Goal: Navigation & Orientation: Find specific page/section

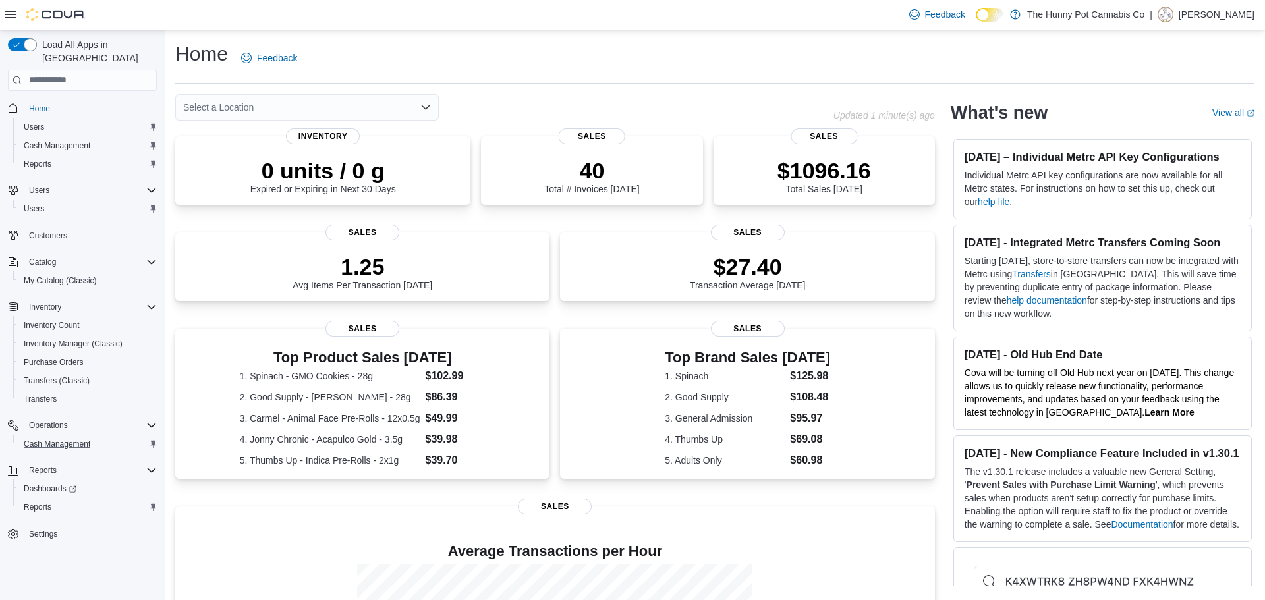
click at [86, 440] on button "Cash Management" at bounding box center [87, 444] width 149 height 18
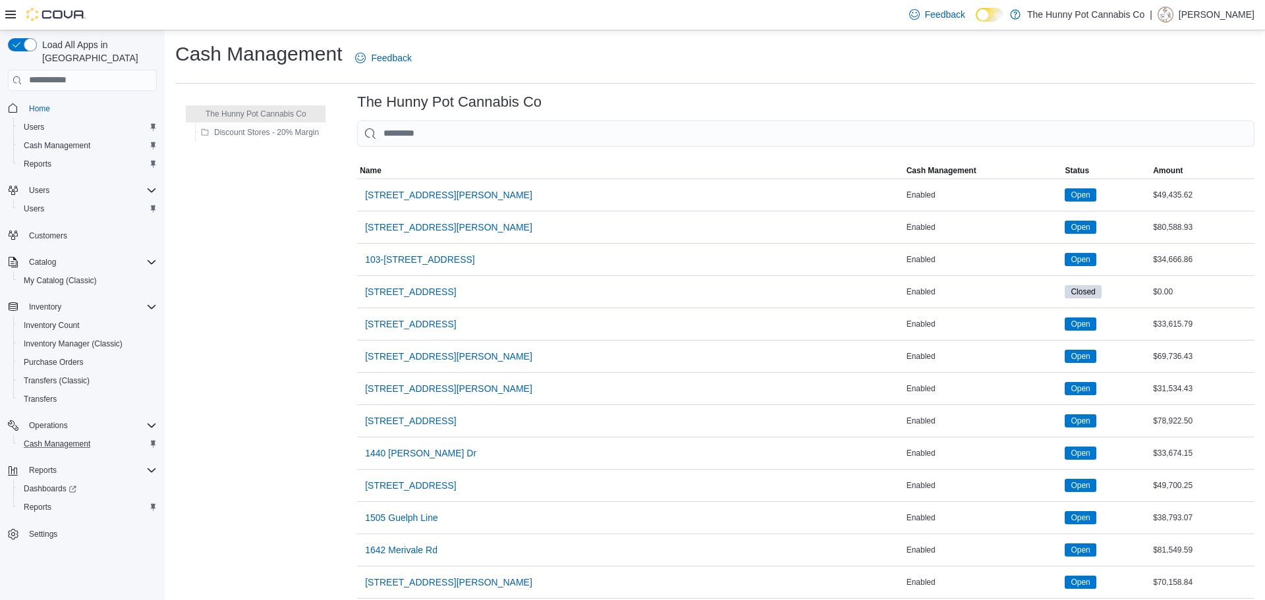
scroll to position [914, 0]
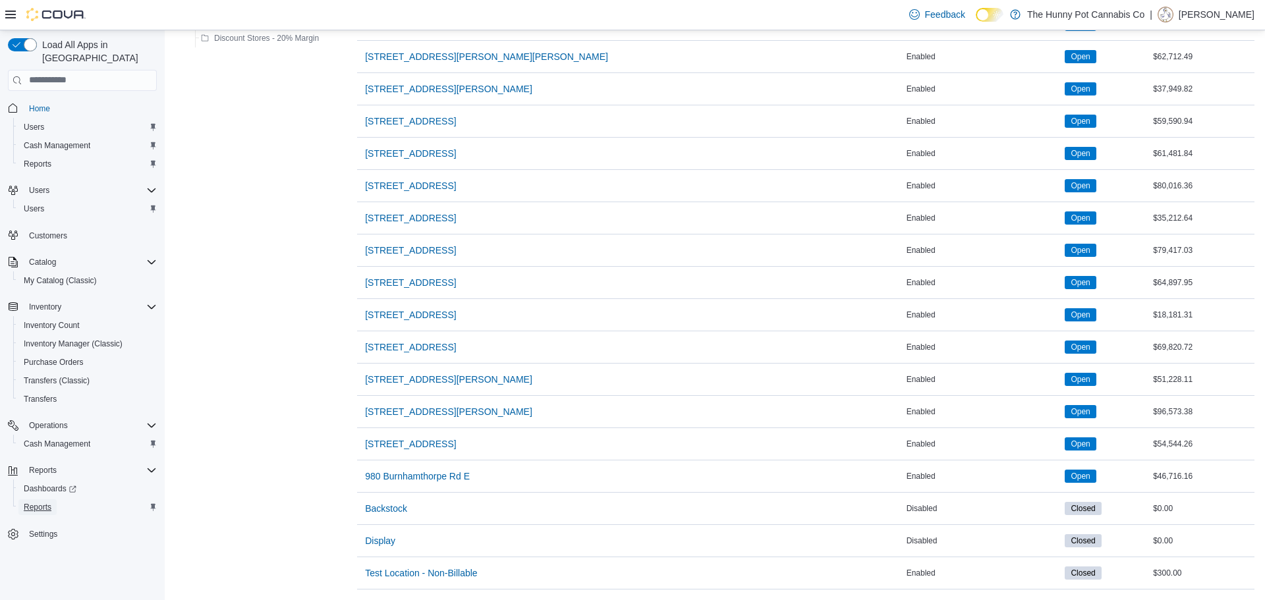
click at [34, 502] on span "Reports" at bounding box center [38, 507] width 28 height 11
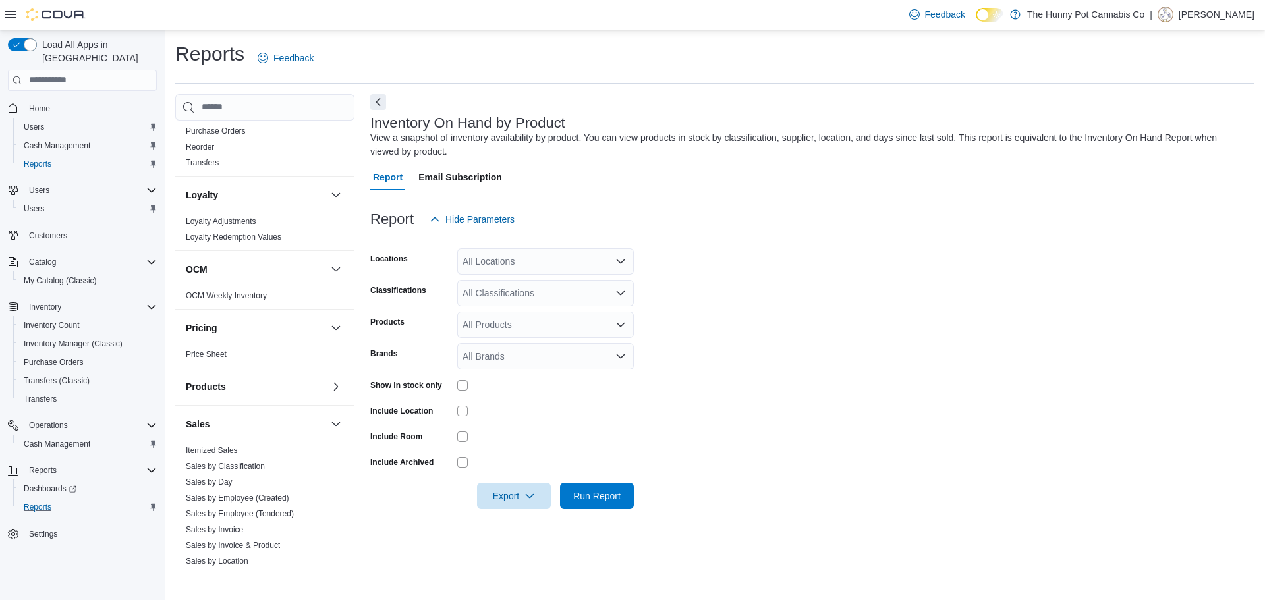
scroll to position [408, 0]
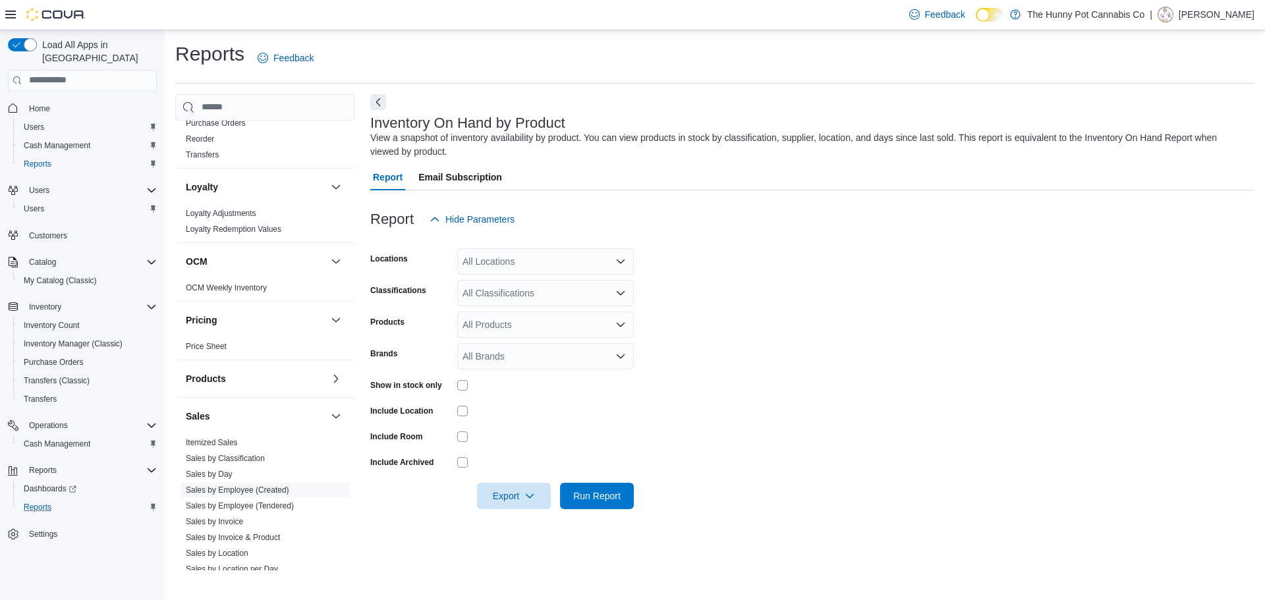
click at [254, 488] on link "Sales by Employee (Created)" at bounding box center [237, 490] width 103 height 9
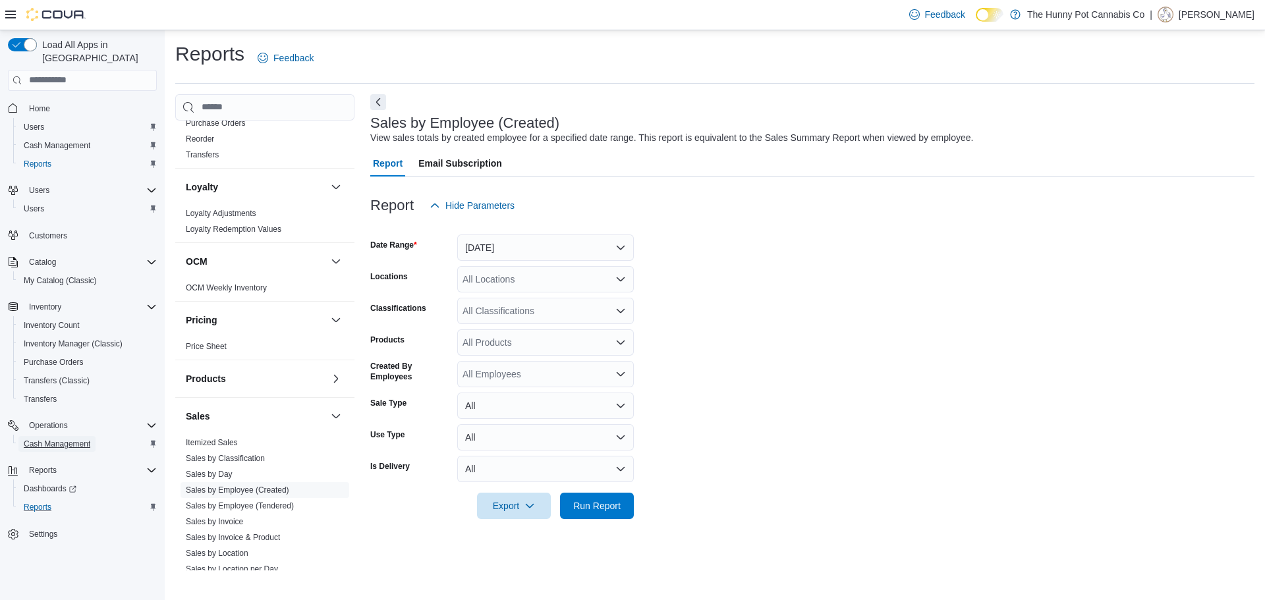
click at [82, 439] on span "Cash Management" at bounding box center [57, 444] width 67 height 11
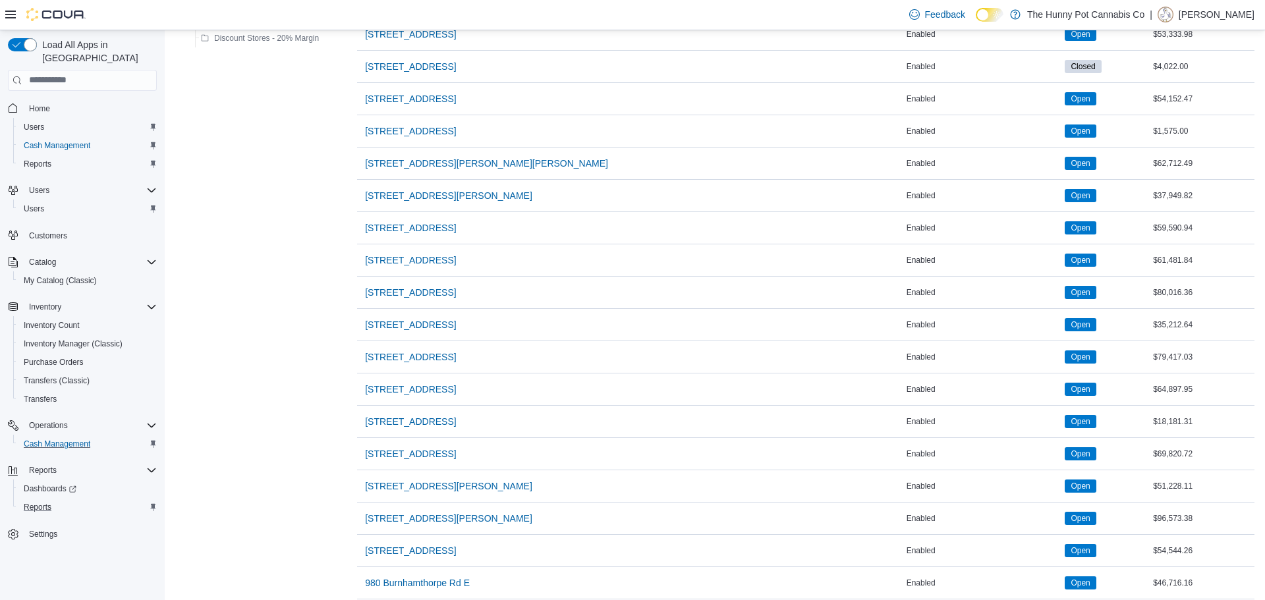
scroll to position [832, 0]
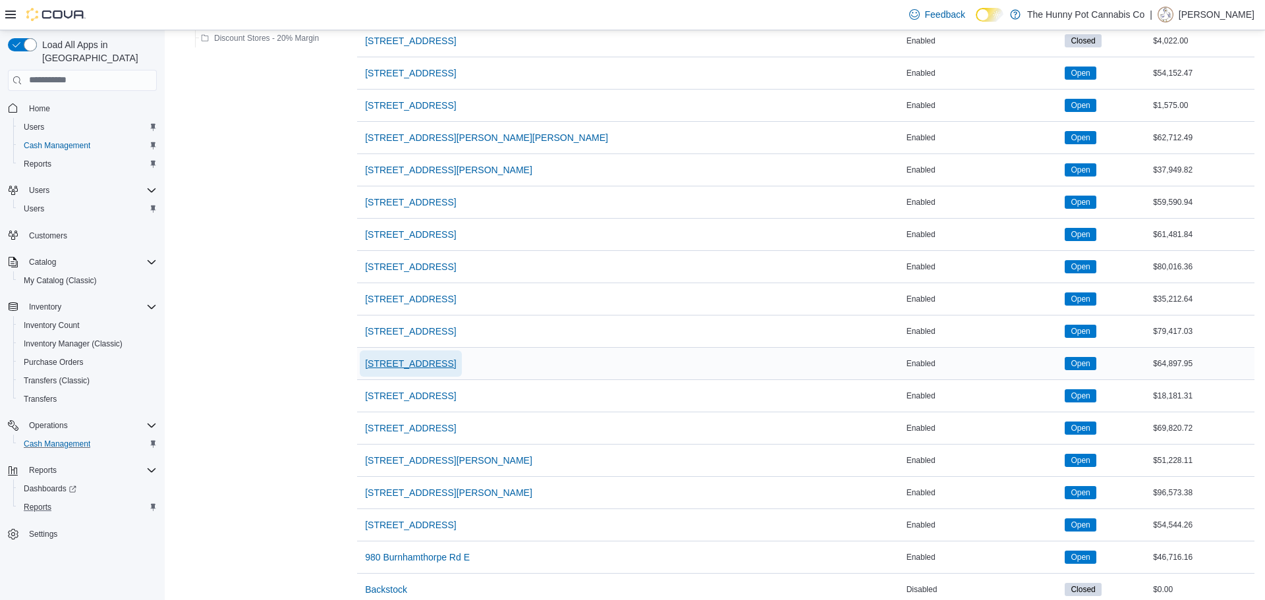
click at [417, 364] on span "[STREET_ADDRESS]" at bounding box center [410, 363] width 91 height 13
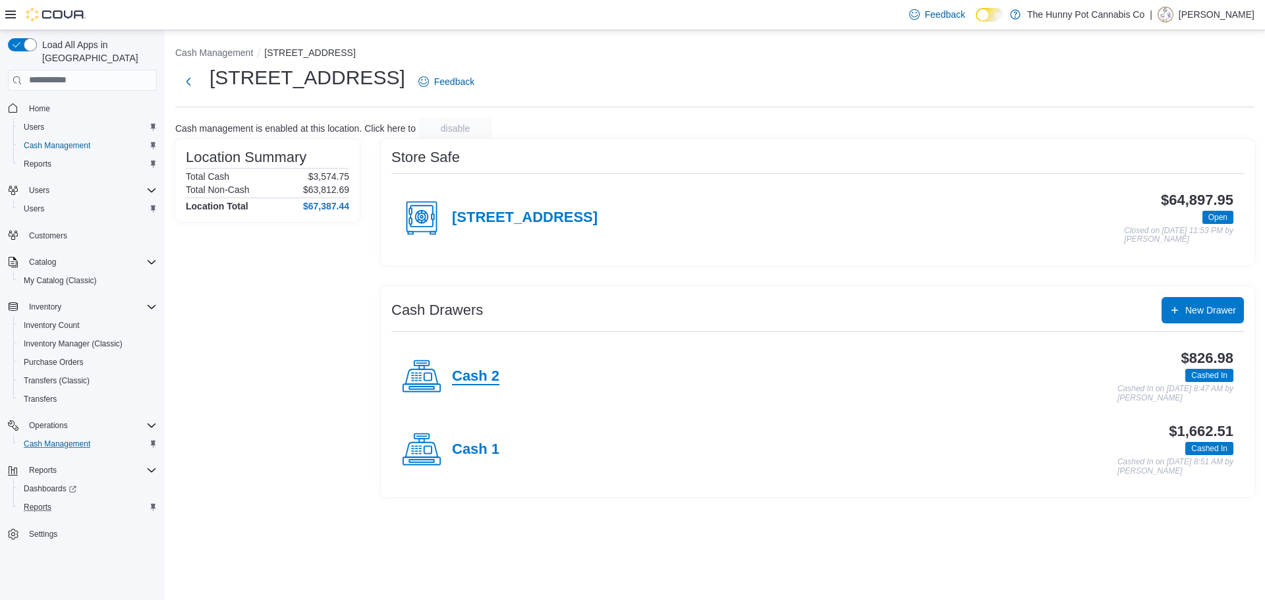
click at [467, 376] on h4 "Cash 2" at bounding box center [475, 376] width 47 height 17
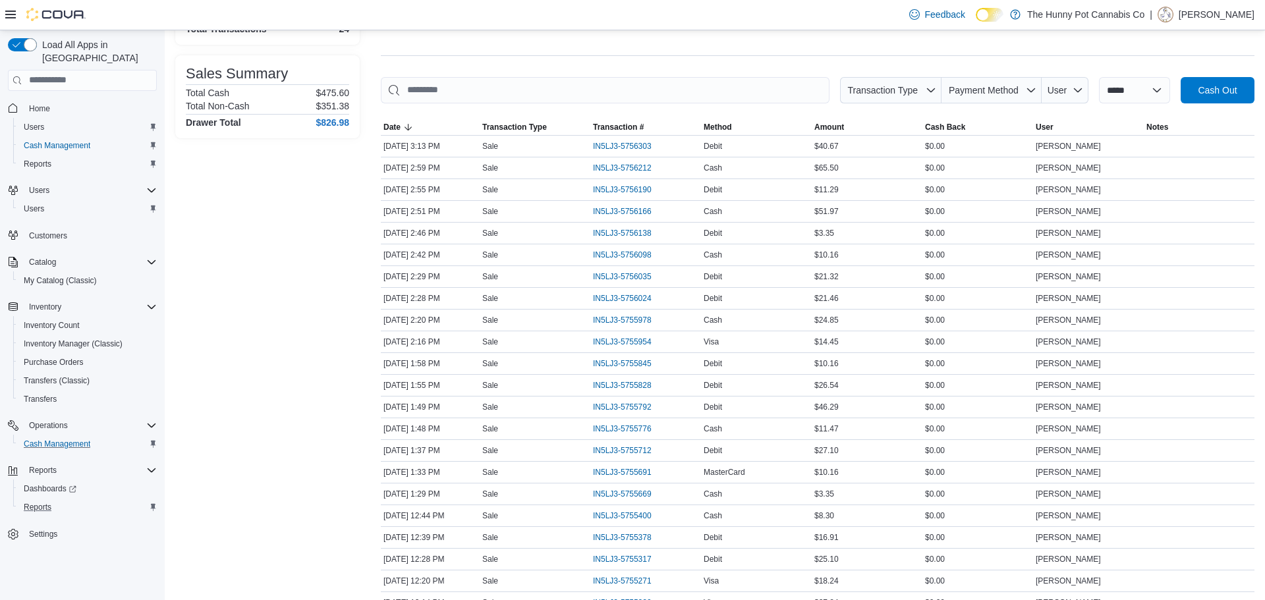
scroll to position [277, 0]
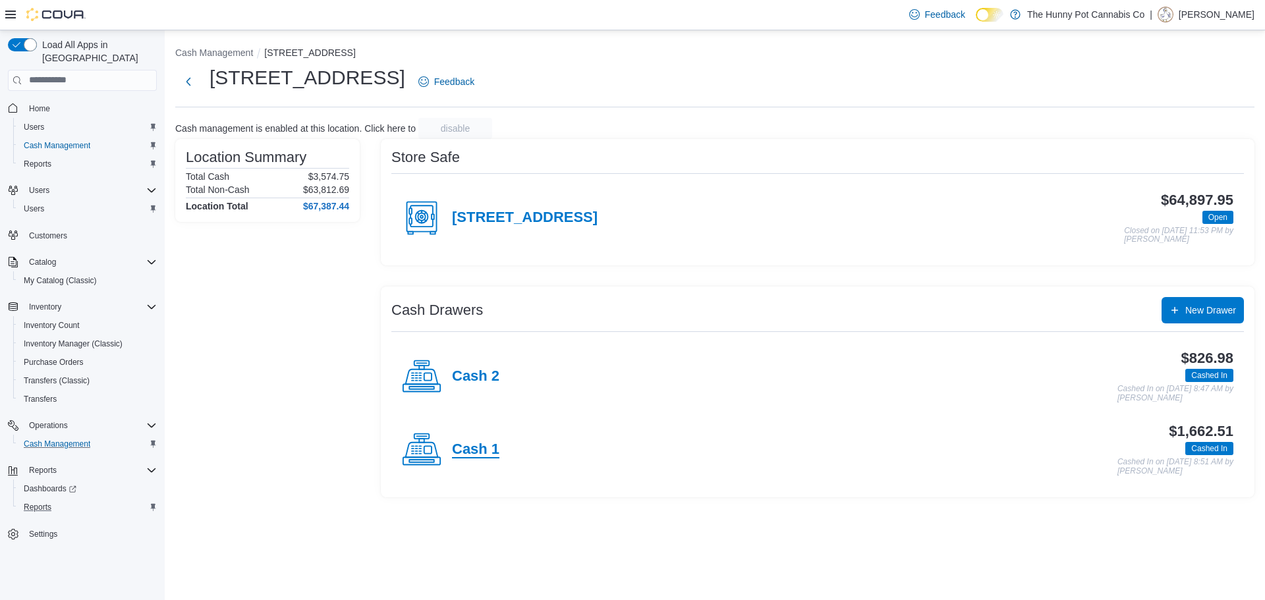
click at [469, 448] on h4 "Cash 1" at bounding box center [475, 450] width 47 height 17
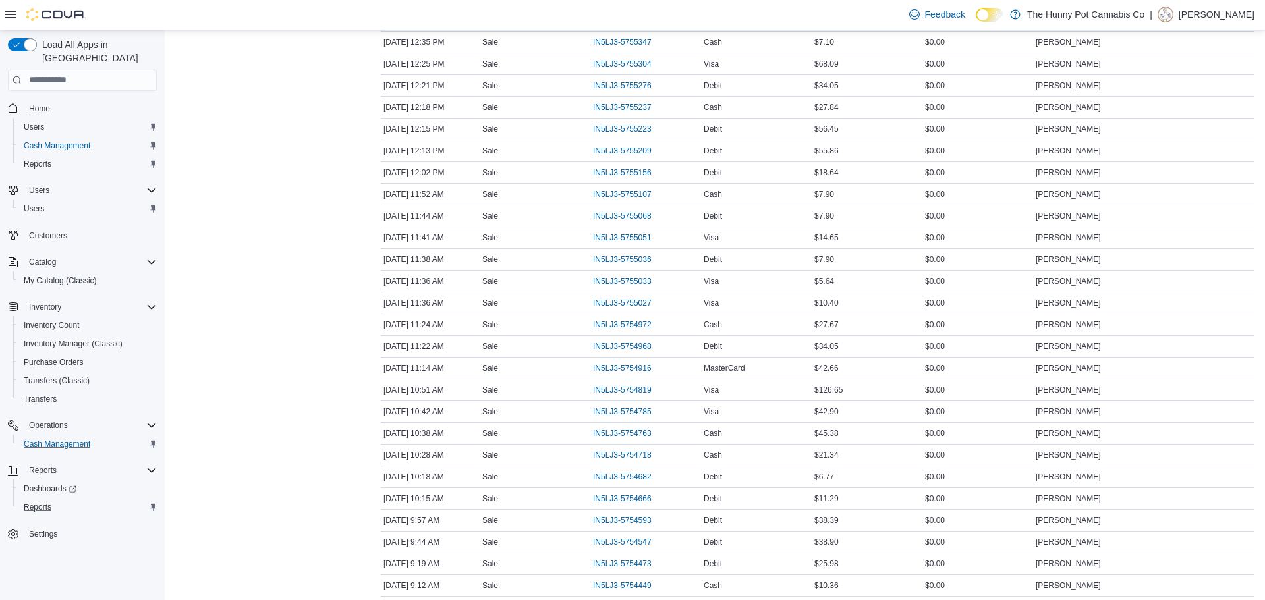
scroll to position [690, 0]
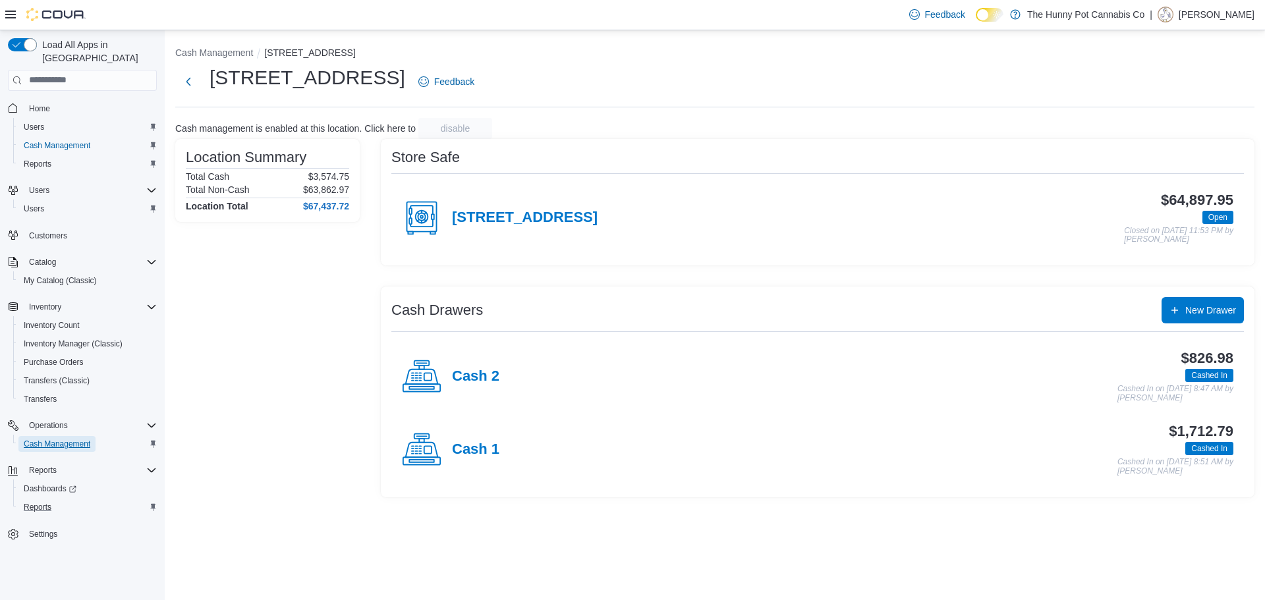
click at [95, 436] on link "Cash Management" at bounding box center [56, 444] width 77 height 16
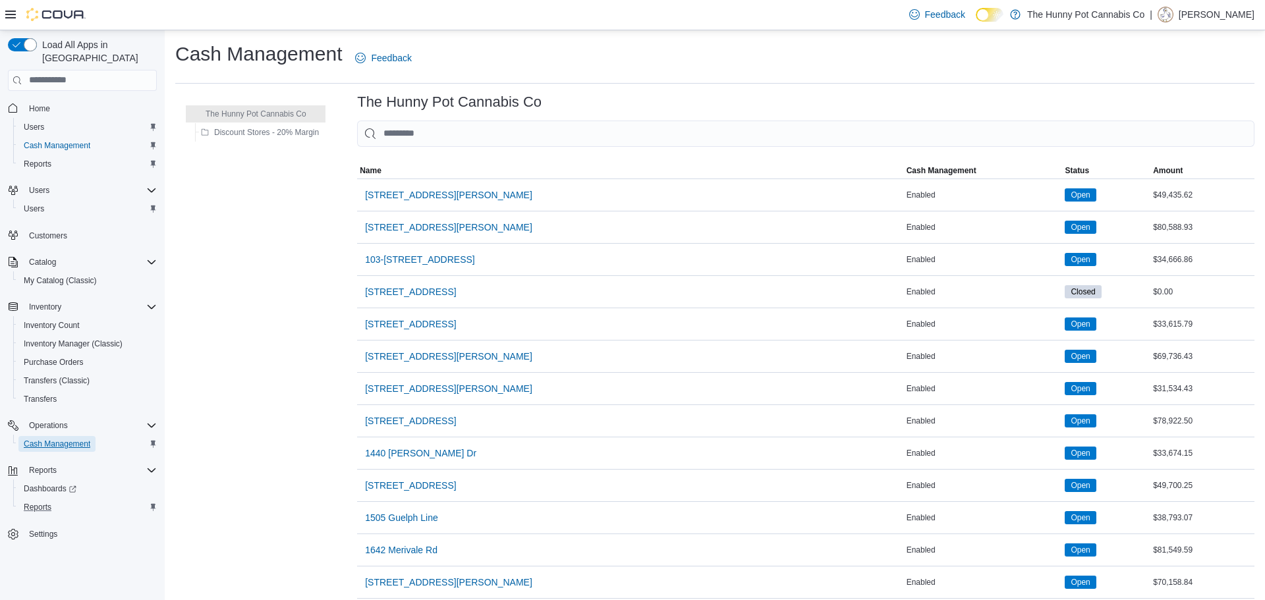
scroll to position [914, 0]
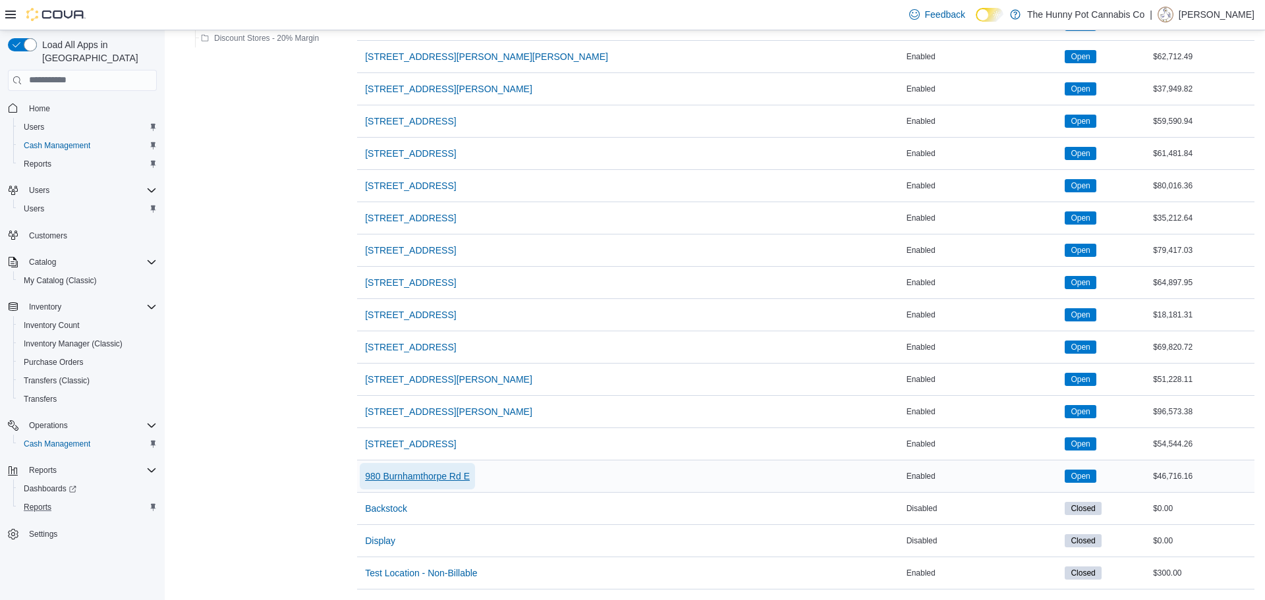
click at [430, 469] on span "980 Burnhamthorpe Rd E" at bounding box center [417, 476] width 105 height 26
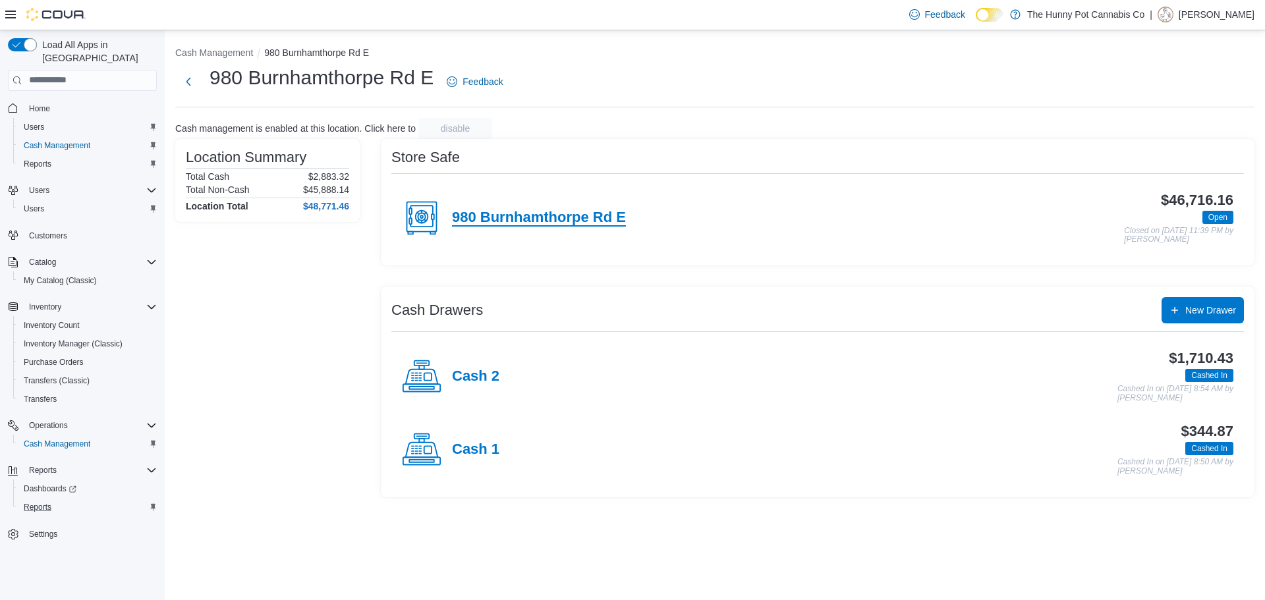
click at [576, 214] on h4 "980 Burnhamthorpe Rd E" at bounding box center [539, 218] width 174 height 17
